Goal: Transaction & Acquisition: Purchase product/service

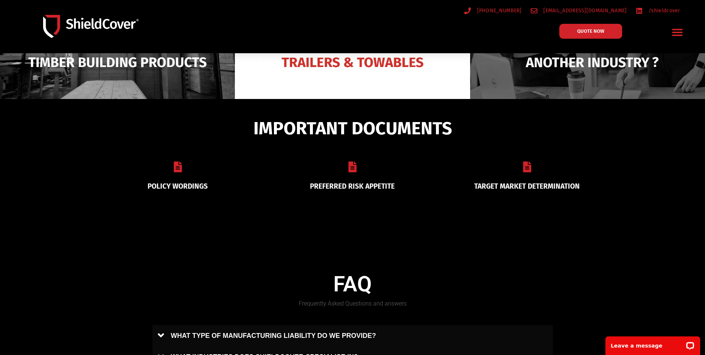
scroll to position [223, 0]
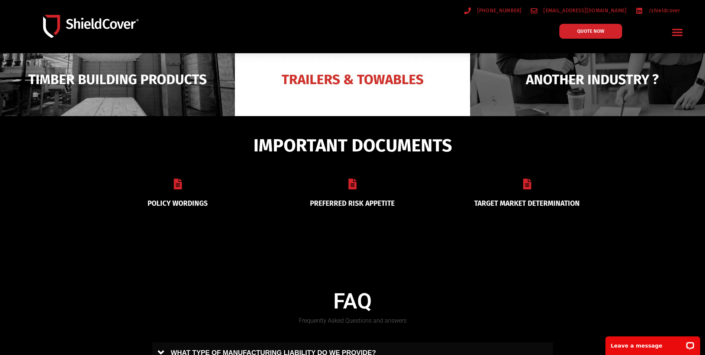
click at [351, 192] on div "PREFERRED RISK APPETITE" at bounding box center [352, 192] width 175 height 47
click at [349, 199] on link "PREFERRED RISK APPETITE" at bounding box center [352, 203] width 85 height 9
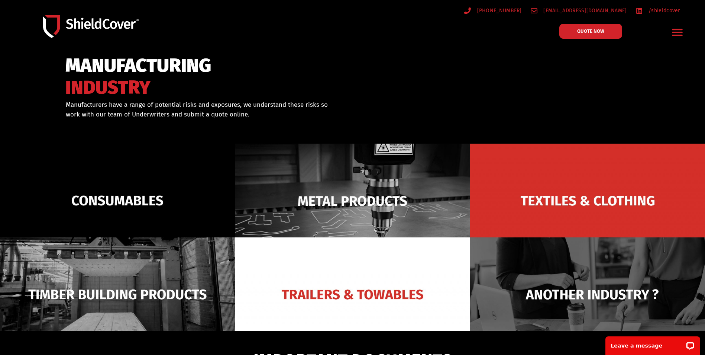
scroll to position [0, 0]
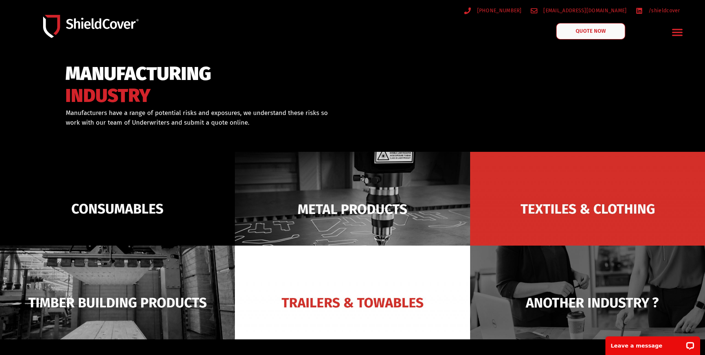
click at [586, 34] on link "QUOTE NOW" at bounding box center [591, 31] width 69 height 16
